Goal: Communication & Community: Answer question/provide support

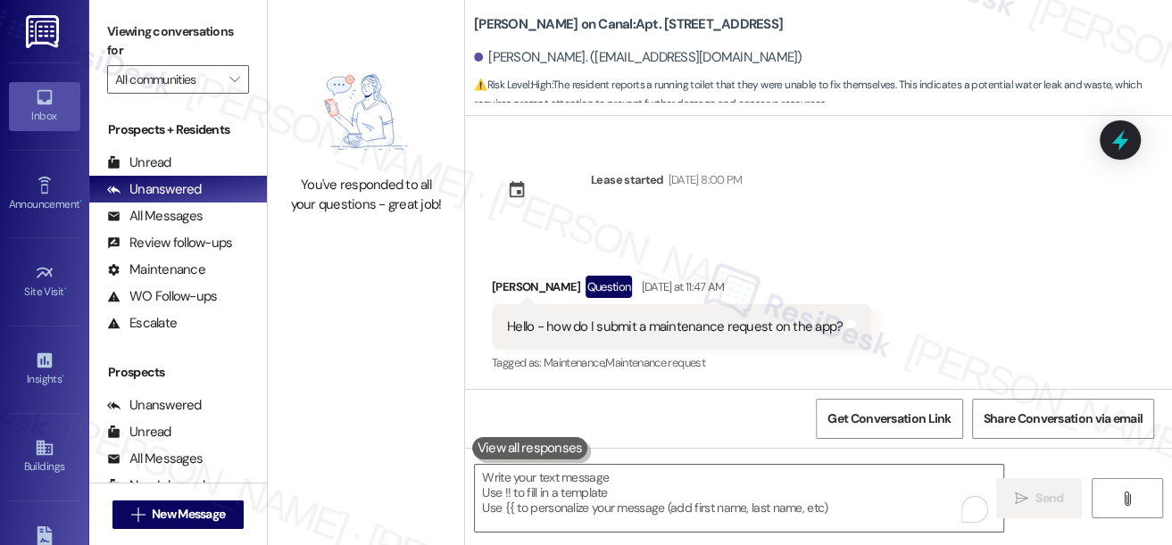
scroll to position [2155, 0]
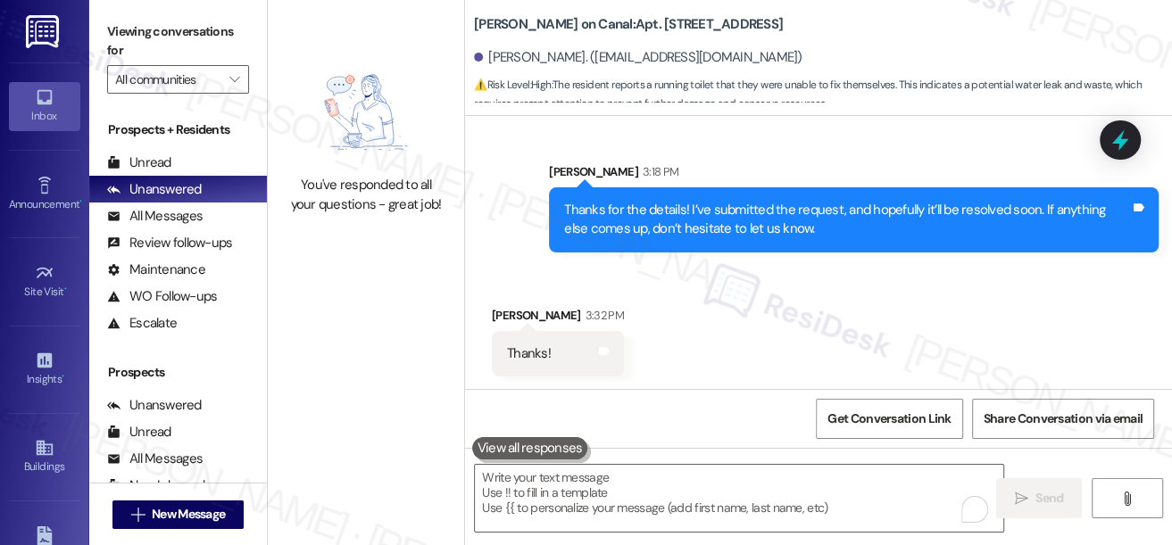
click at [675, 232] on div "Thanks for the details! I’ve submitted the request, and hopefully it’ll be reso…" at bounding box center [847, 220] width 566 height 38
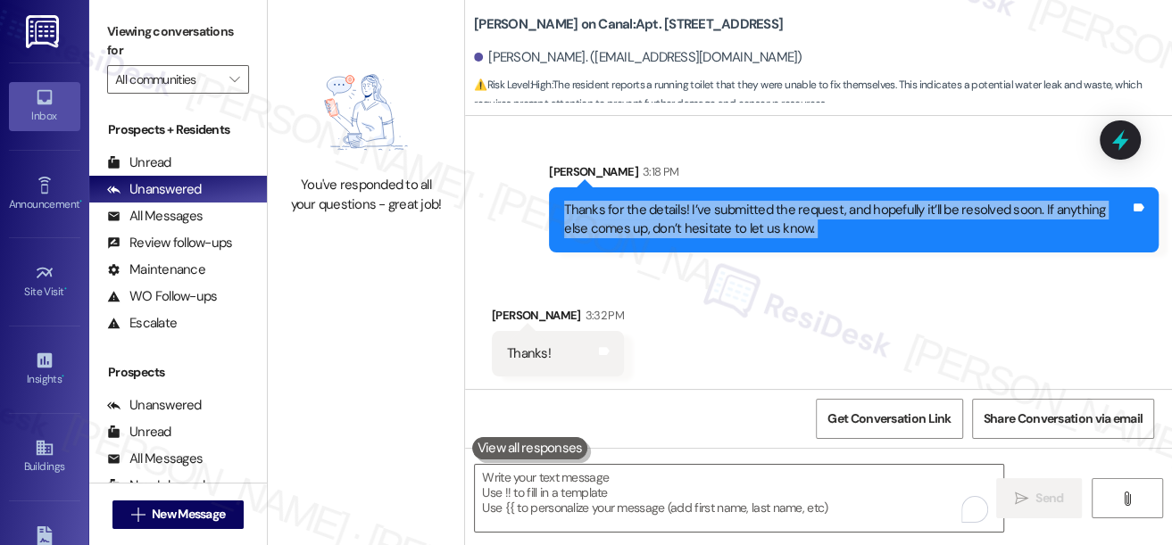
click at [675, 232] on div "Thanks for the details! I’ve submitted the request, and hopefully it’ll be reso…" at bounding box center [847, 220] width 566 height 38
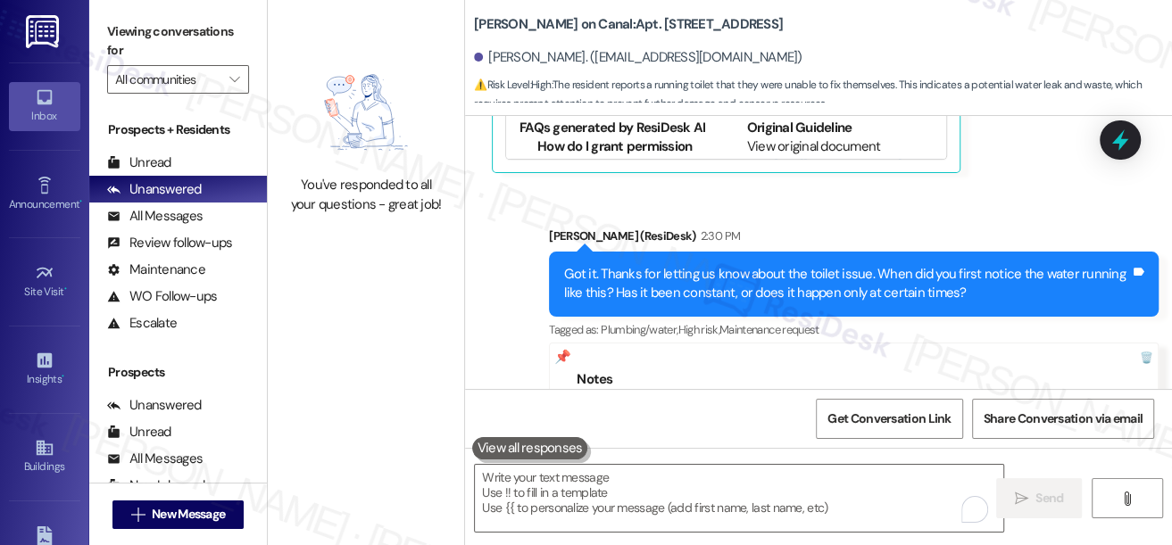
scroll to position [1345, 0]
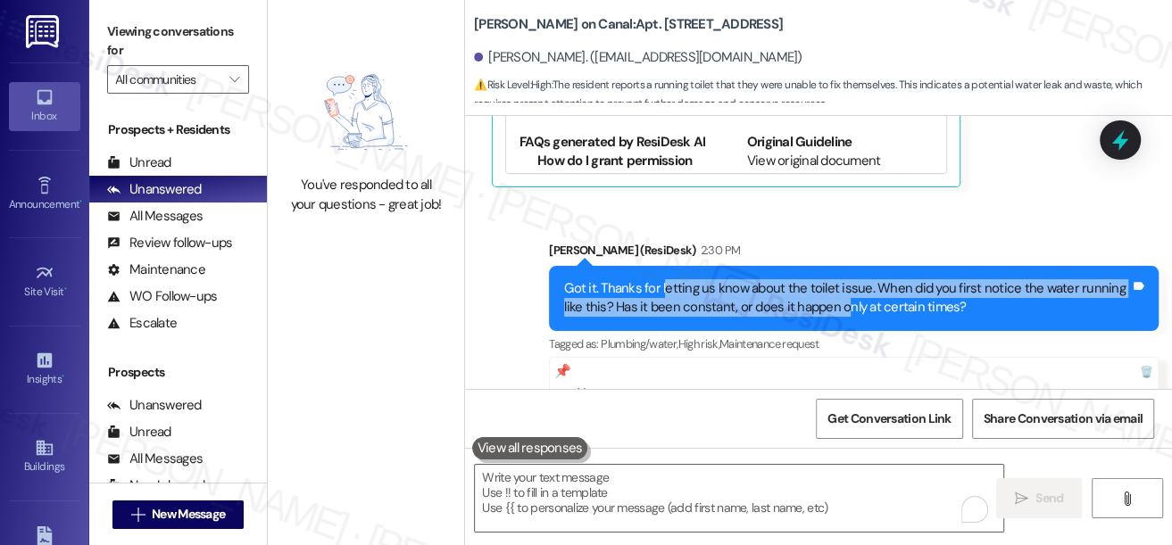
drag, startPoint x: 661, startPoint y: 284, endPoint x: 840, endPoint y: 299, distance: 179.1
click at [840, 299] on div "Got it. Thanks for letting us know about the toilet issue. When did you first n…" at bounding box center [847, 298] width 566 height 38
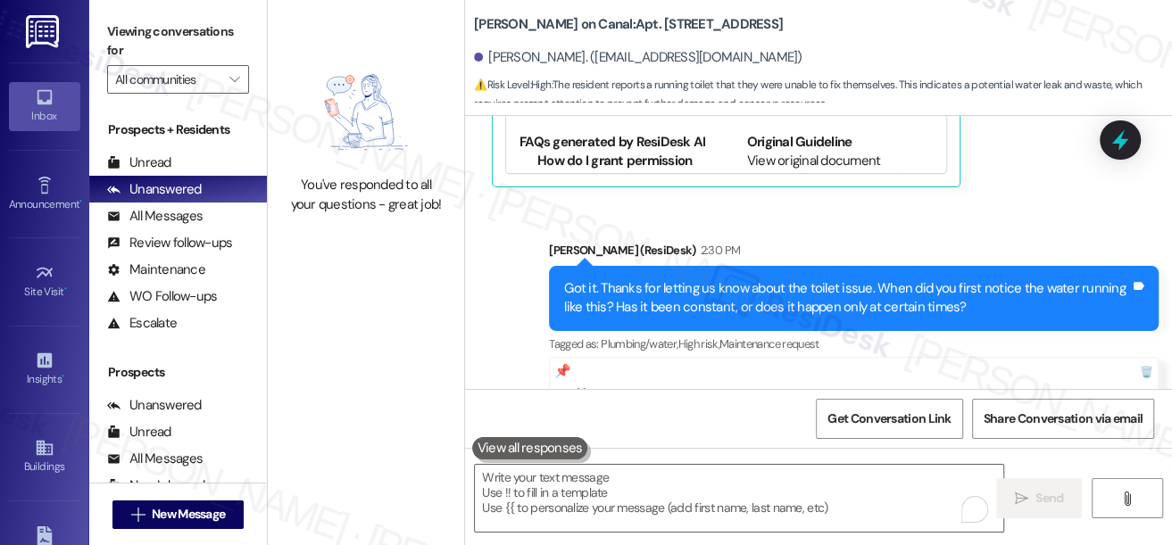
click at [840, 299] on div "Got it. Thanks for letting us know about the toilet issue. When did you first n…" at bounding box center [847, 298] width 566 height 38
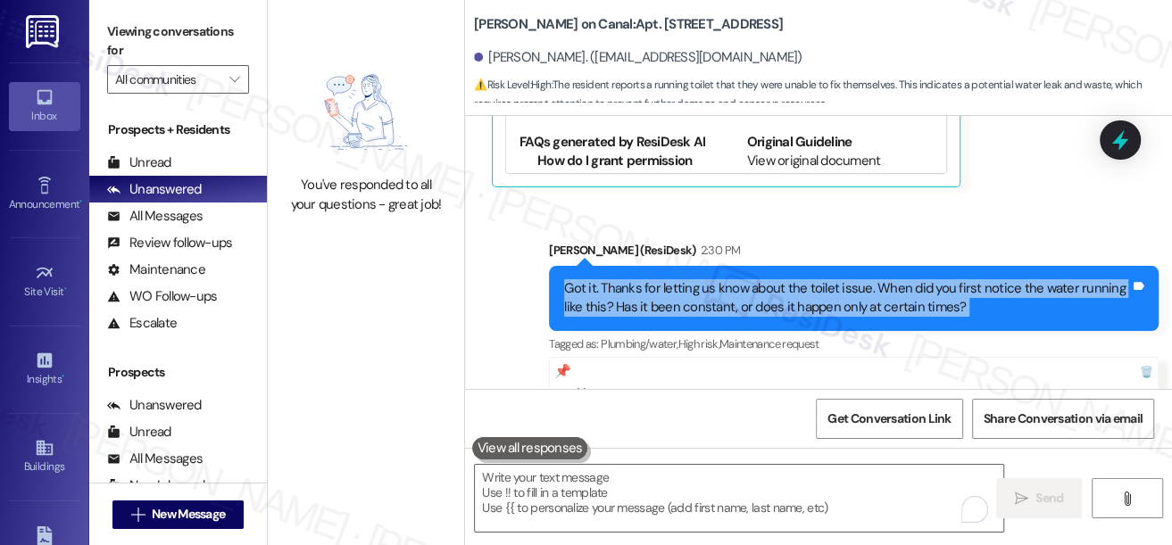
click at [840, 299] on div "Got it. Thanks for letting us know about the toilet issue. When did you first n…" at bounding box center [847, 298] width 566 height 38
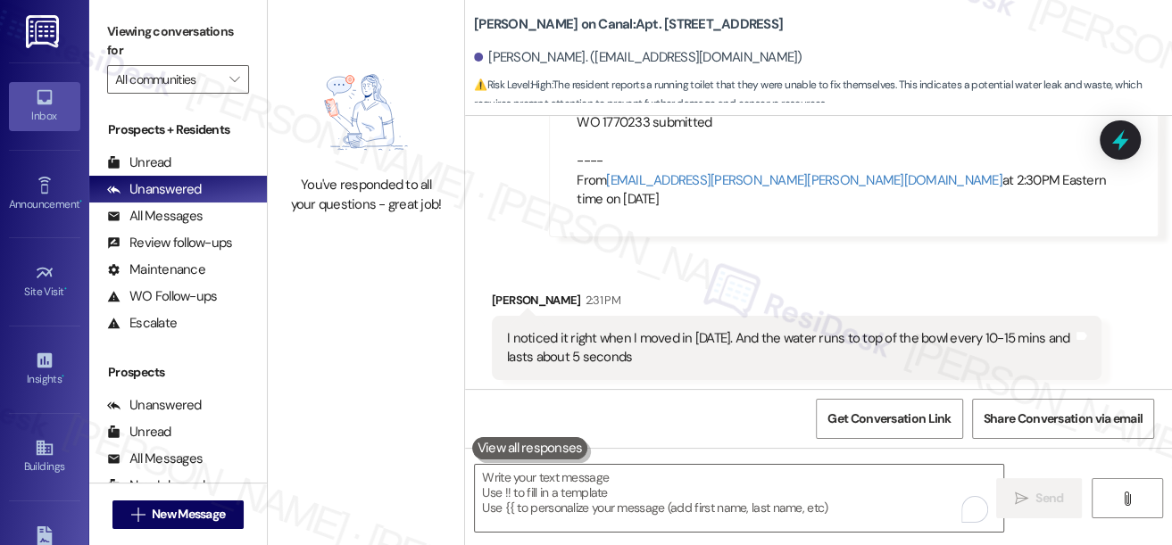
scroll to position [1832, 0]
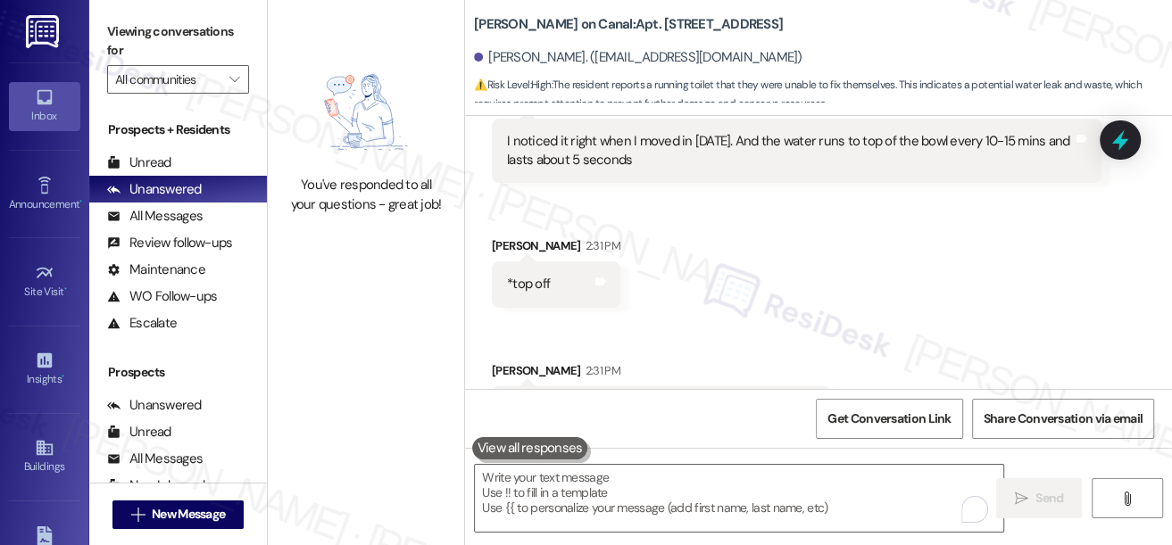
click at [635, 159] on div "I noticed it right when I moved in [DATE]. And the water runs to top of the bow…" at bounding box center [790, 151] width 566 height 38
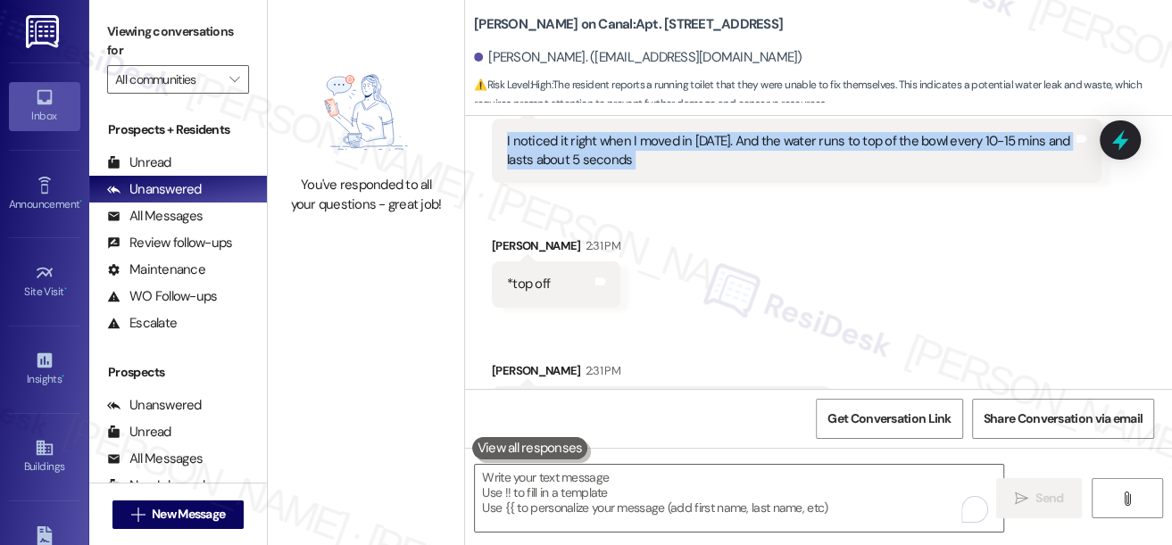
click at [635, 159] on div "I noticed it right when I moved in [DATE]. And the water runs to top of the bow…" at bounding box center [790, 151] width 566 height 38
click at [635, 157] on div "I noticed it right when I moved in [DATE]. And the water runs to top of the bow…" at bounding box center [790, 151] width 566 height 38
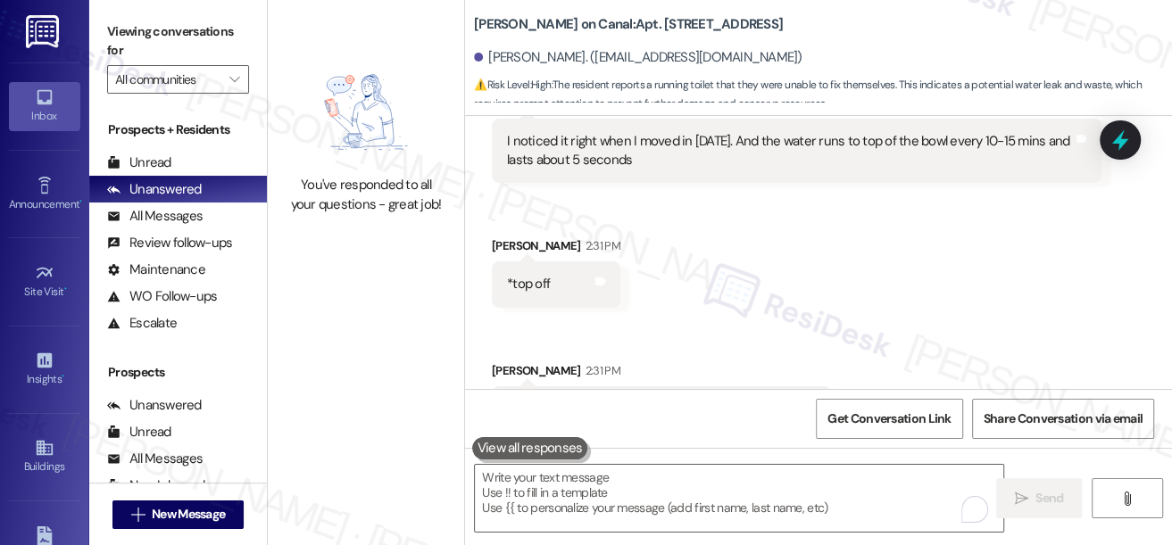
click at [635, 157] on div "I noticed it right when I moved in [DATE]. And the water runs to top of the bow…" at bounding box center [790, 151] width 566 height 38
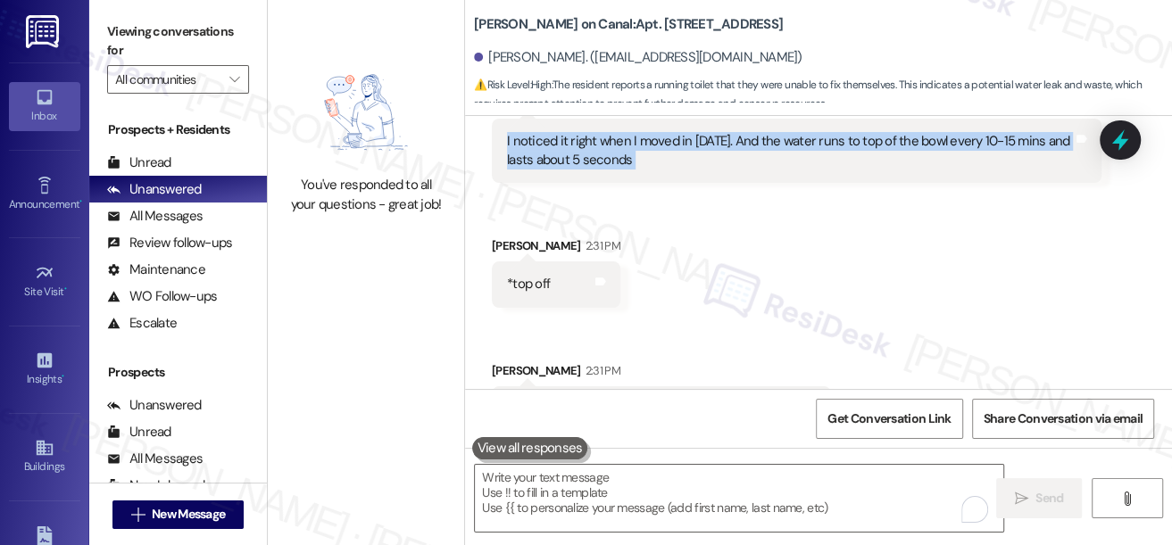
click at [635, 157] on div "I noticed it right when I moved in [DATE]. And the water runs to top of the bow…" at bounding box center [790, 151] width 566 height 38
click at [688, 145] on div "I noticed it right when I moved in [DATE]. And the water runs to top of the bow…" at bounding box center [790, 151] width 566 height 38
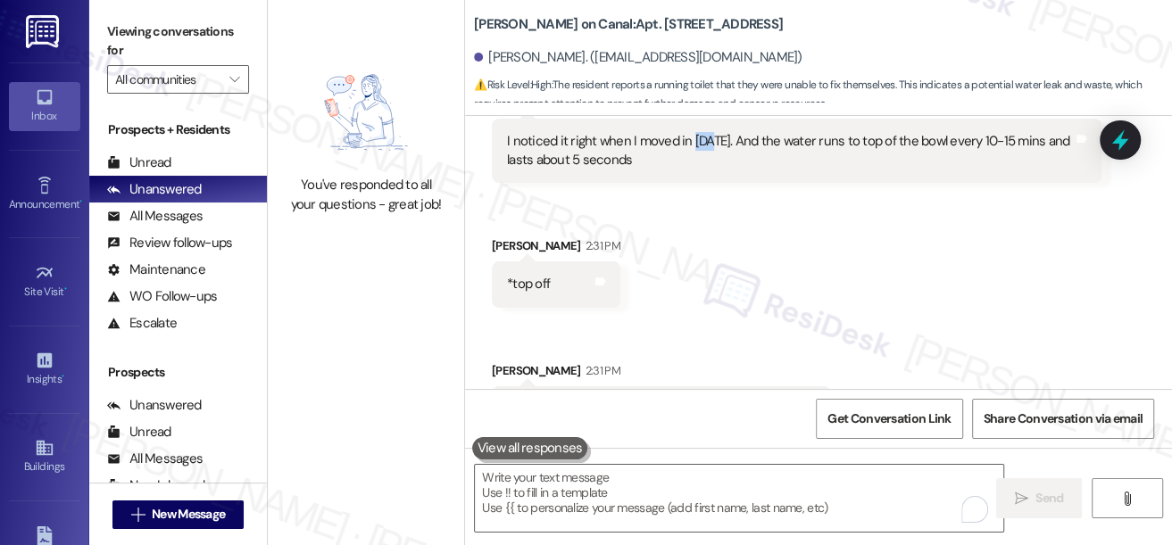
click at [688, 145] on div "I noticed it right when I moved in [DATE]. And the water runs to top of the bow…" at bounding box center [790, 151] width 566 height 38
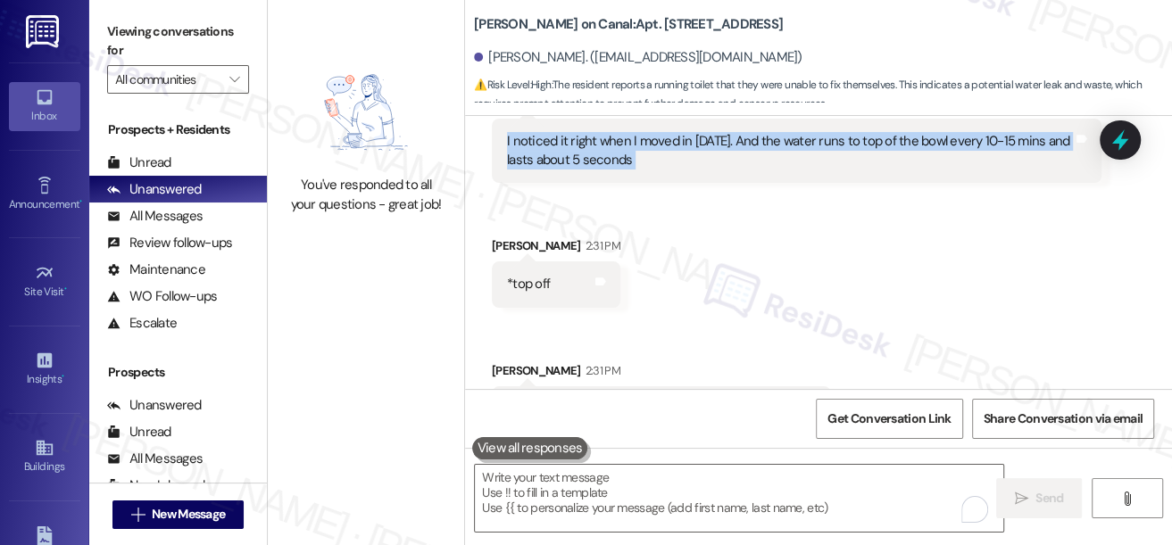
click at [688, 145] on div "I noticed it right when I moved in [DATE]. And the water runs to top of the bow…" at bounding box center [790, 151] width 566 height 38
click at [671, 155] on div "I noticed it right when I moved in [DATE]. And the water runs to top of the bow…" at bounding box center [790, 151] width 566 height 38
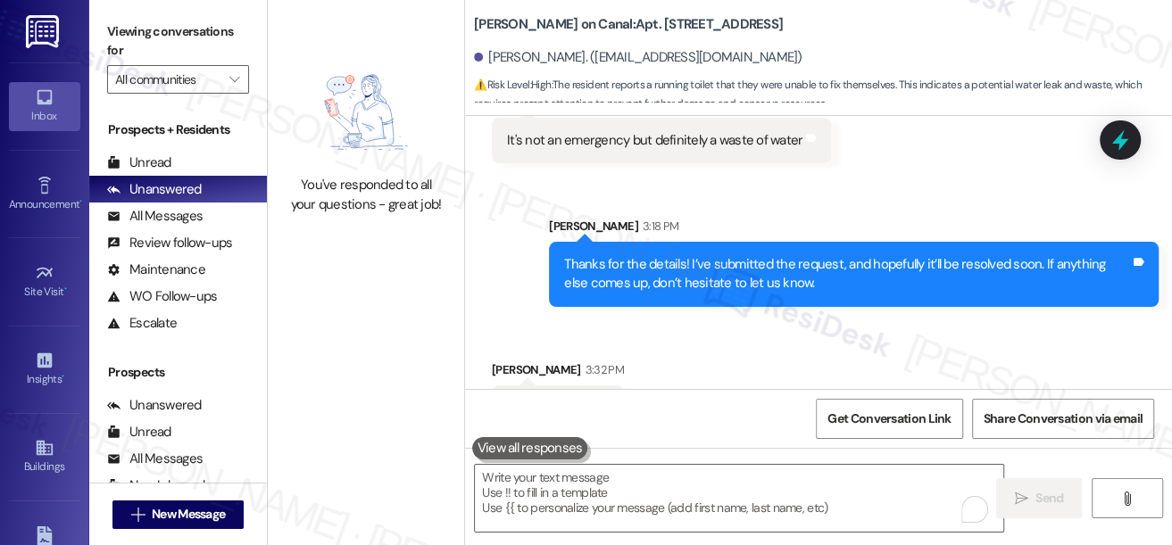
scroll to position [2156, 0]
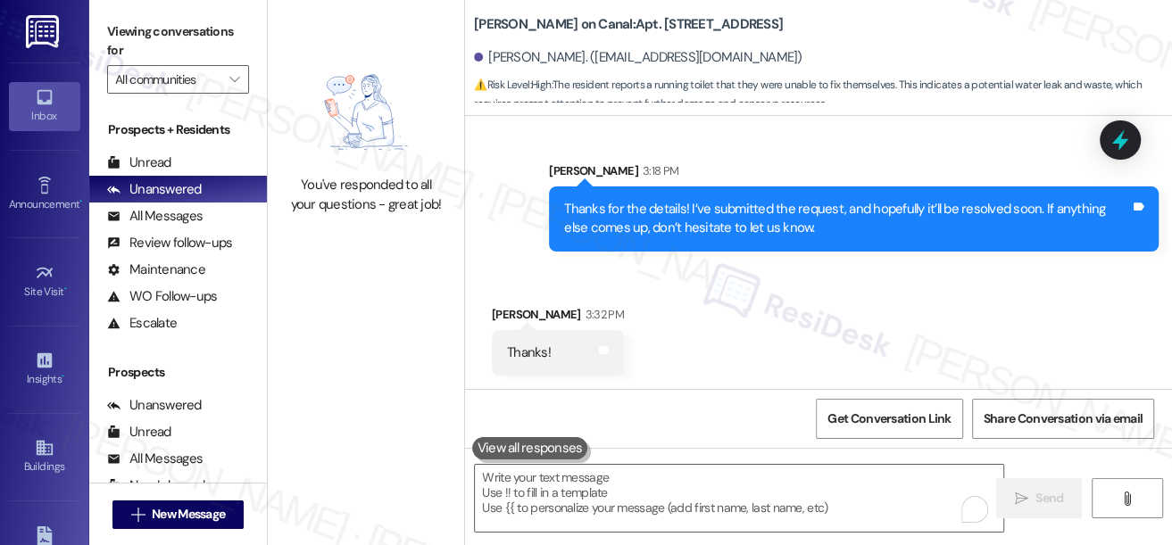
click at [657, 203] on div "Thanks for the details! I’ve submitted the request, and hopefully it’ll be reso…" at bounding box center [847, 219] width 566 height 38
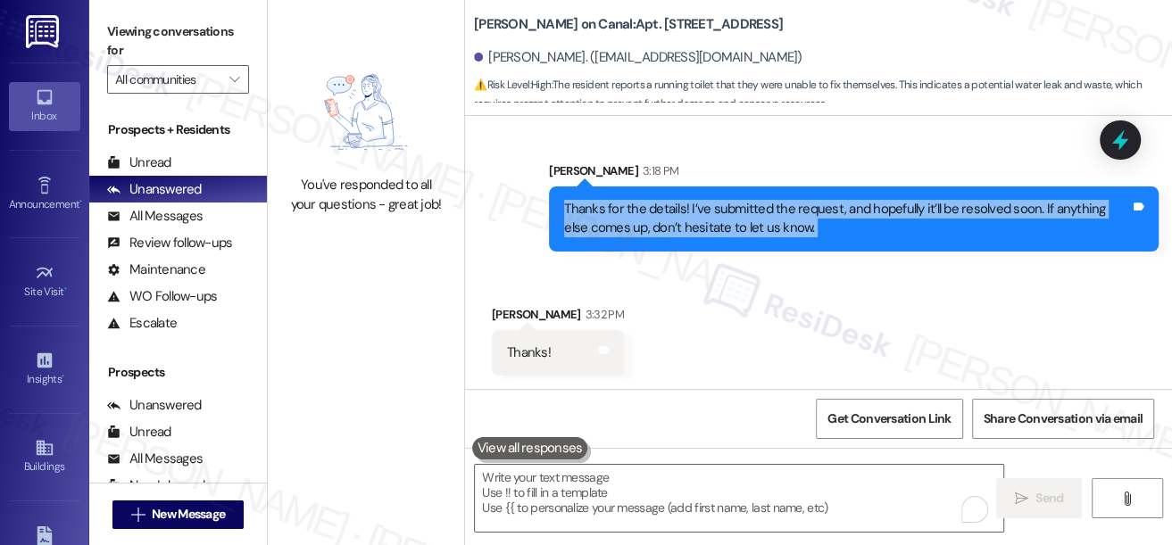
click at [657, 203] on div "Thanks for the details! I’ve submitted the request, and hopefully it’ll be reso…" at bounding box center [847, 219] width 566 height 38
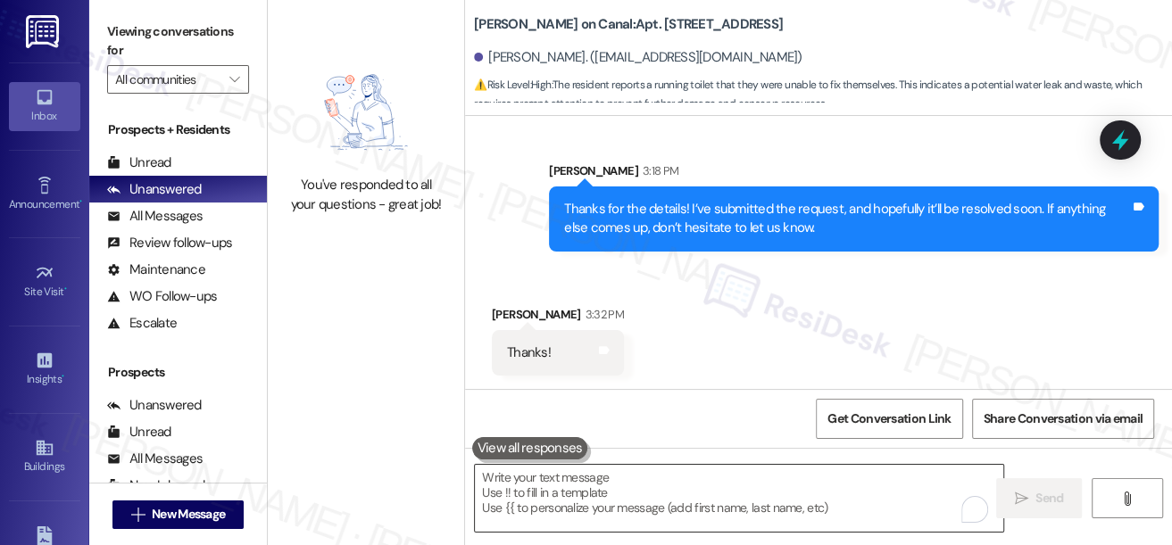
click at [701, 489] on textarea "To enrich screen reader interactions, please activate Accessibility in Grammarl…" at bounding box center [739, 498] width 528 height 67
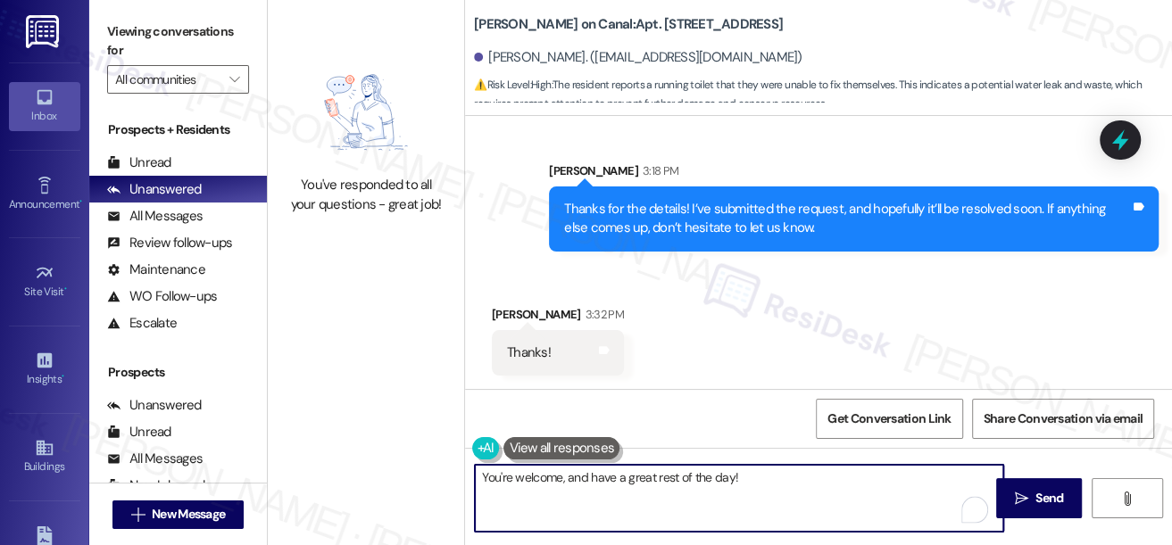
click at [758, 484] on textarea "You're welcome, and have a great rest of the day!" at bounding box center [739, 498] width 528 height 67
type textarea "You're welcome, and have a great rest of the day!"
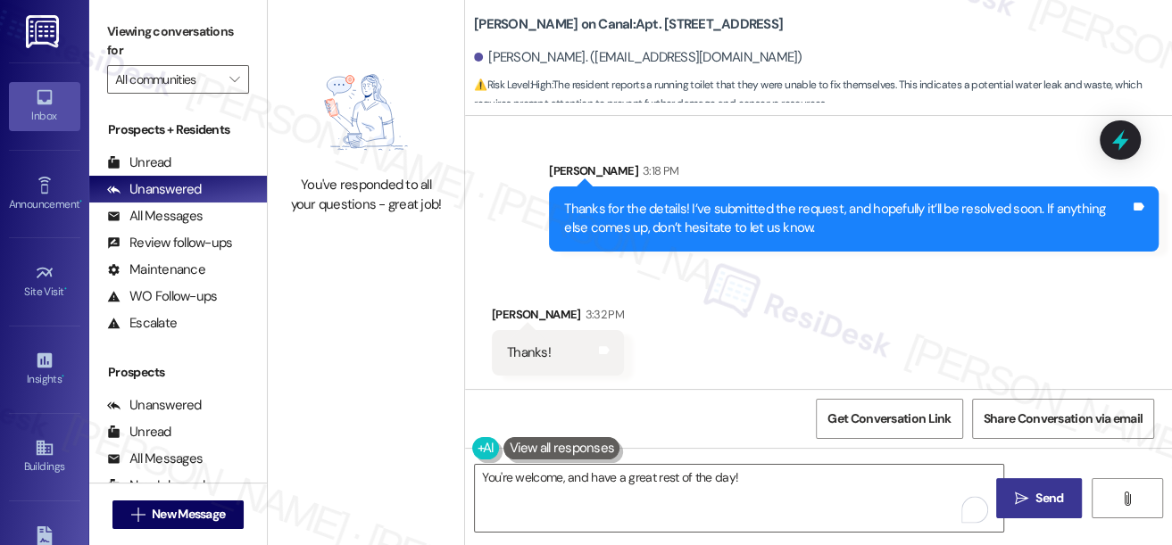
click at [1017, 489] on span " Send" at bounding box center [1039, 498] width 56 height 19
